Goal: Find specific page/section: Locate item on page

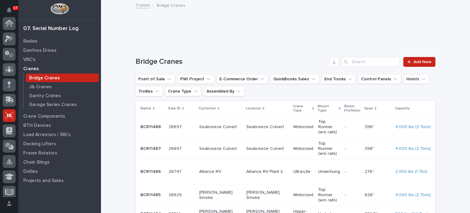
scroll to position [92, 0]
click at [361, 66] on input "Search" at bounding box center [371, 62] width 58 height 10
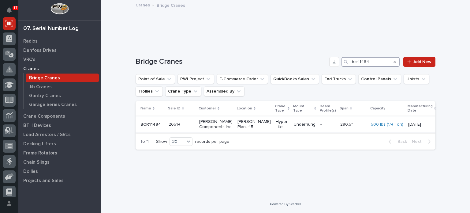
type input "bcr11484"
click at [240, 128] on p "[PERSON_NAME] Plant 45" at bounding box center [254, 124] width 33 height 10
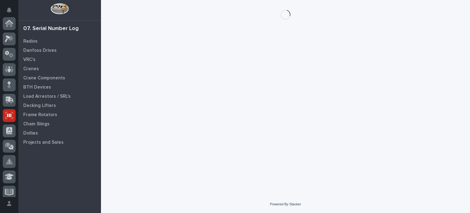
scroll to position [92, 0]
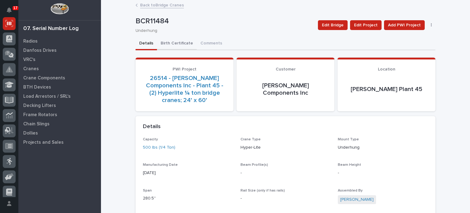
click at [173, 40] on button "Birth Certificate" at bounding box center [177, 43] width 40 height 13
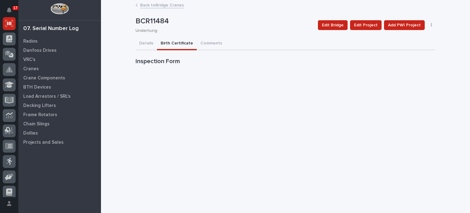
click at [158, 6] on link "Back to Bridge Cranes" at bounding box center [162, 4] width 44 height 7
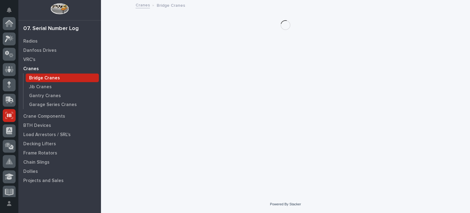
scroll to position [92, 0]
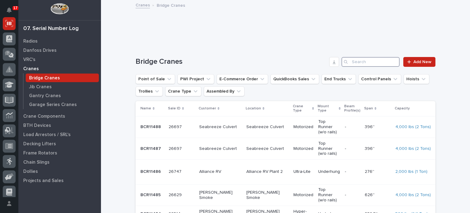
click at [361, 62] on input "Search" at bounding box center [371, 62] width 58 height 10
type input "bcr11484"
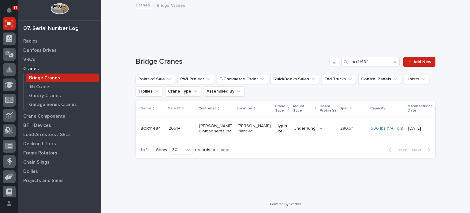
click at [241, 129] on p "[PERSON_NAME] Plant 45" at bounding box center [254, 128] width 33 height 10
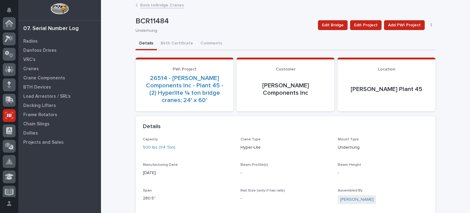
scroll to position [92, 0]
click at [182, 42] on button "Birth Certificate" at bounding box center [177, 43] width 40 height 13
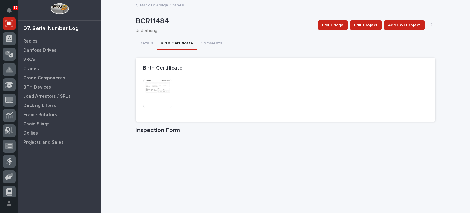
click at [160, 97] on img at bounding box center [157, 93] width 29 height 29
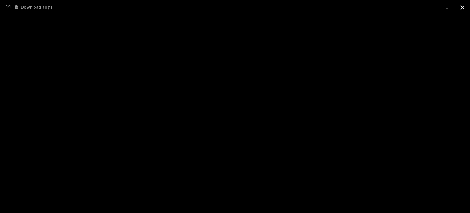
click at [460, 7] on button "Close gallery" at bounding box center [462, 7] width 15 height 14
